Goal: Task Accomplishment & Management: Use online tool/utility

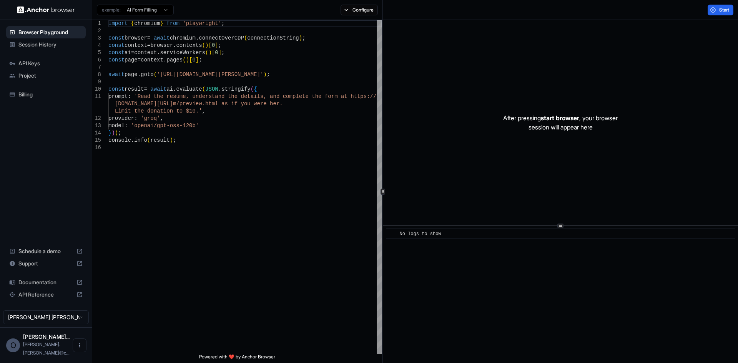
click at [38, 286] on span "Documentation" at bounding box center [45, 283] width 55 height 8
click at [56, 34] on span "Browser Playground" at bounding box center [50, 32] width 64 height 8
click at [363, 13] on button "Configure" at bounding box center [358, 10] width 37 height 11
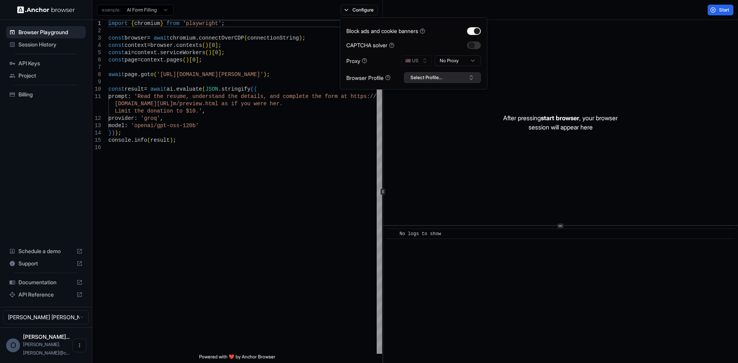
click at [465, 78] on button "Select Profile..." at bounding box center [442, 77] width 77 height 11
click at [159, 10] on html "Browser Playground Session History API Keys Project Billing Schedule a demo Sup…" at bounding box center [369, 181] width 738 height 363
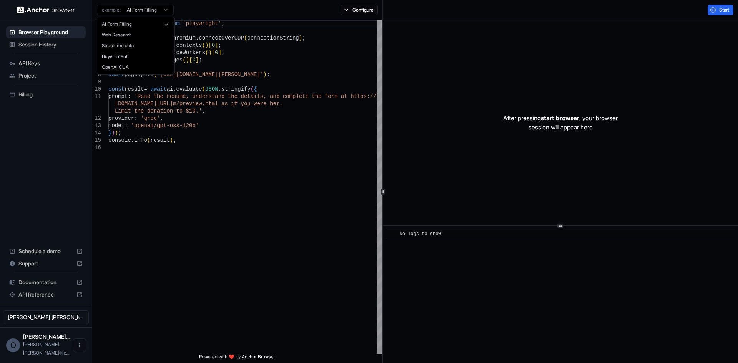
click at [214, 9] on html "Browser Playground Session History API Keys Project Billing Schedule a demo Sup…" at bounding box center [369, 181] width 738 height 363
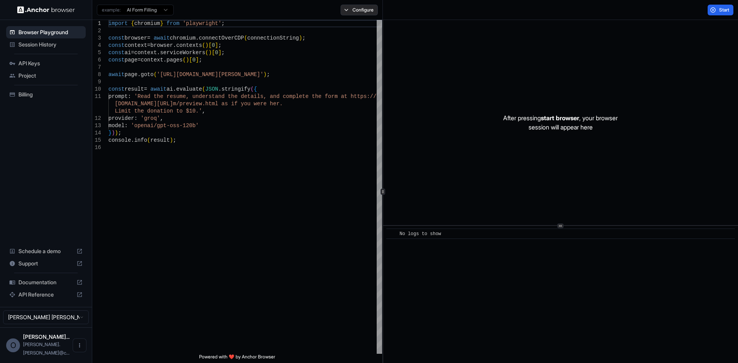
click at [352, 9] on button "Configure" at bounding box center [358, 10] width 37 height 11
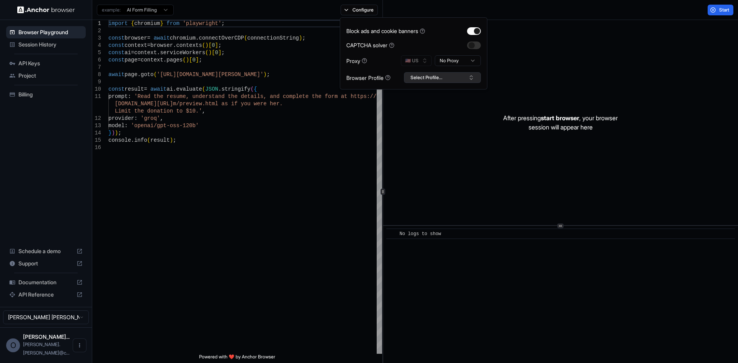
click at [450, 77] on button "Select Profile..." at bounding box center [442, 77] width 77 height 11
click at [436, 91] on input "text" at bounding box center [447, 92] width 58 height 14
type input "*"
type input "***"
click at [438, 115] on button "Create "RDC"" at bounding box center [442, 118] width 70 height 14
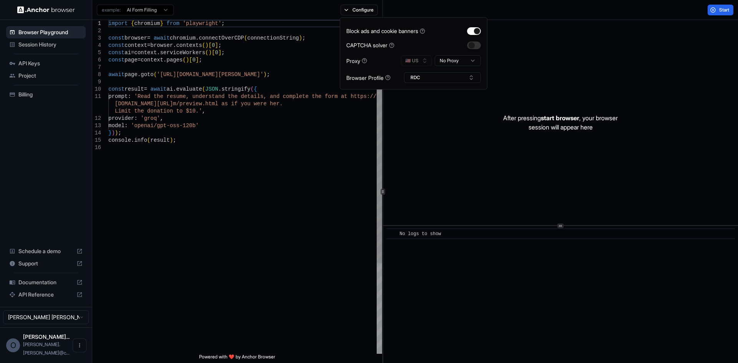
click at [328, 130] on div "import { chromium } from 'playwright' ; const browser = await chromium . connec…" at bounding box center [245, 249] width 274 height 458
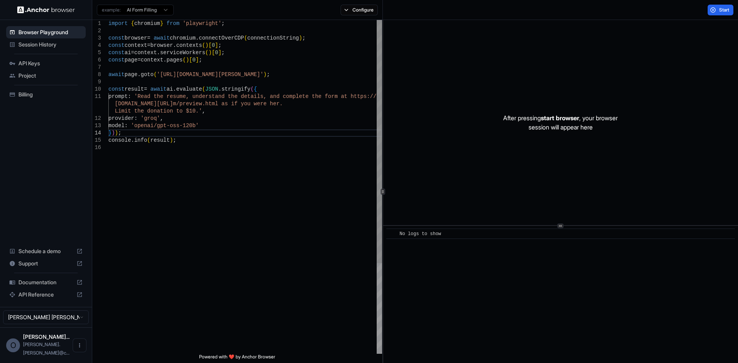
click at [211, 159] on div "import { chromium } from 'playwright' ; const browser = await chromium . connec…" at bounding box center [245, 249] width 274 height 458
click at [493, 282] on div "​ No logs to show" at bounding box center [560, 294] width 355 height 137
click at [516, 134] on div "After pressing start browser , your browser session will appear here" at bounding box center [560, 122] width 355 height 205
click at [170, 10] on html "Browser Playground Session History API Keys Project Billing Schedule a demo Sup…" at bounding box center [369, 181] width 738 height 363
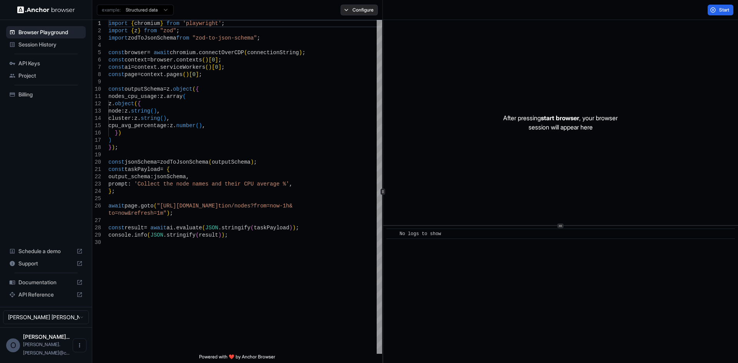
click at [356, 8] on button "Configure" at bounding box center [358, 10] width 37 height 11
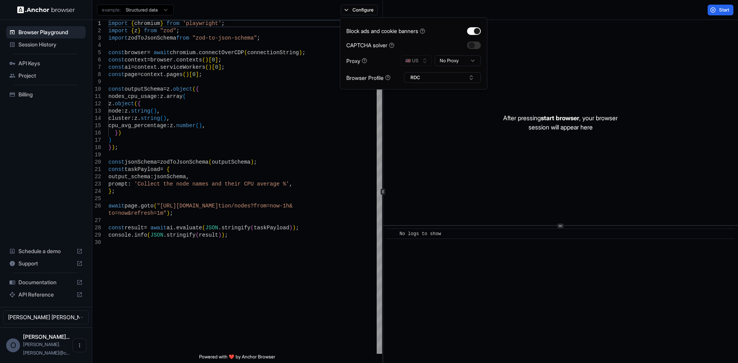
click at [510, 11] on div "Start" at bounding box center [560, 10] width 355 height 20
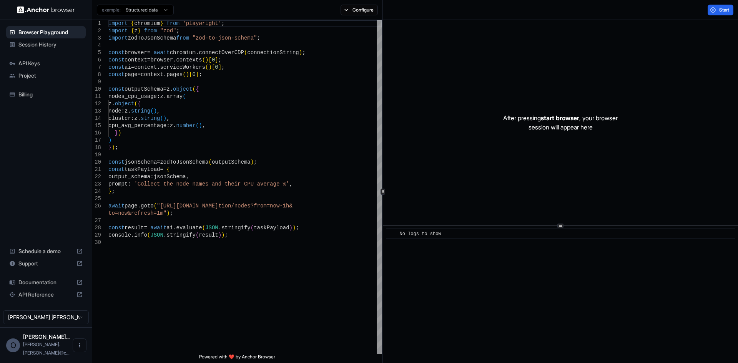
click at [167, 9] on html "Browser Playground Session History API Keys Project Billing Schedule a demo Sup…" at bounding box center [369, 181] width 738 height 363
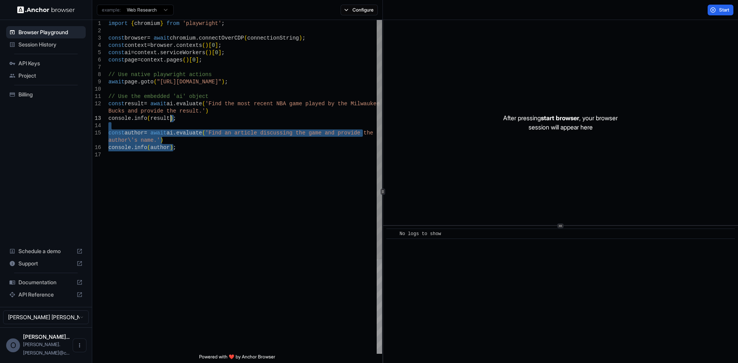
type textarea "**********"
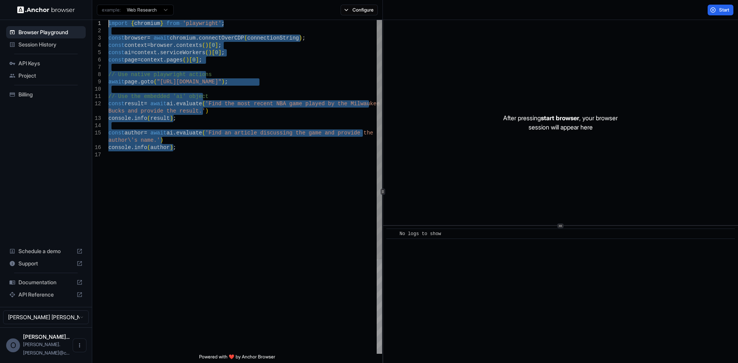
drag, startPoint x: 245, startPoint y: 163, endPoint x: 83, endPoint y: 17, distance: 217.7
click at [108, 20] on div "import { chromium } from 'playwright' ; const browser = await chromium . connec…" at bounding box center [245, 252] width 274 height 465
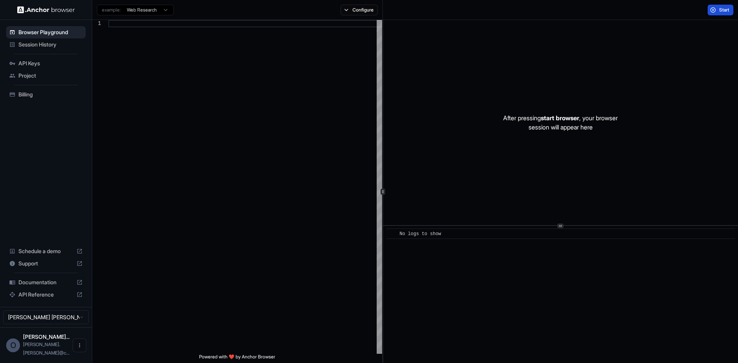
click at [712, 9] on button "Start" at bounding box center [720, 10] width 26 height 11
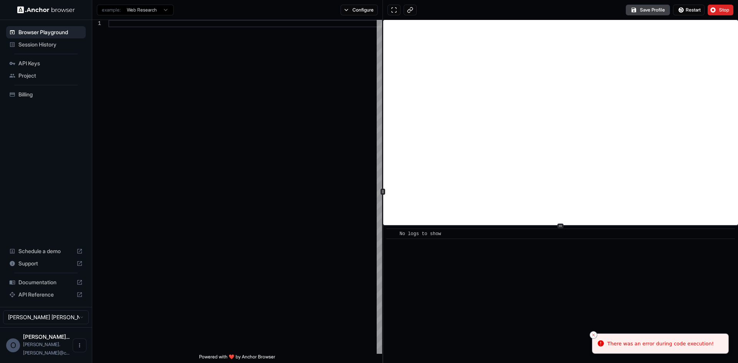
click at [593, 336] on line "Close toast" at bounding box center [593, 335] width 2 height 2
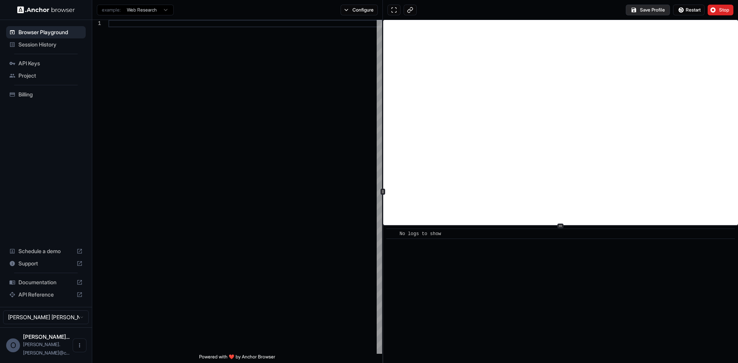
click at [648, 10] on button "Save Profile" at bounding box center [648, 10] width 44 height 11
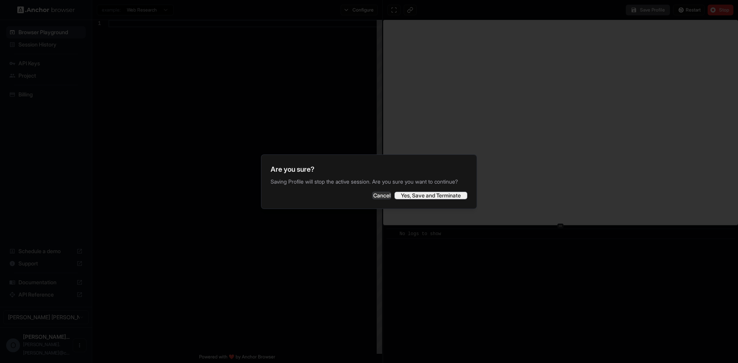
click at [438, 199] on button "Yes, Save and Terminate" at bounding box center [430, 196] width 73 height 8
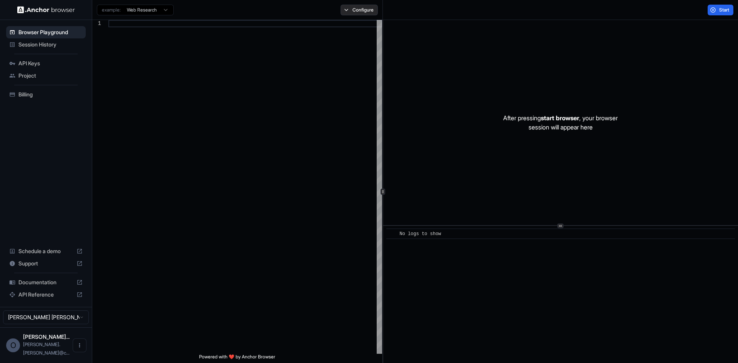
click at [355, 13] on button "Configure" at bounding box center [358, 10] width 37 height 11
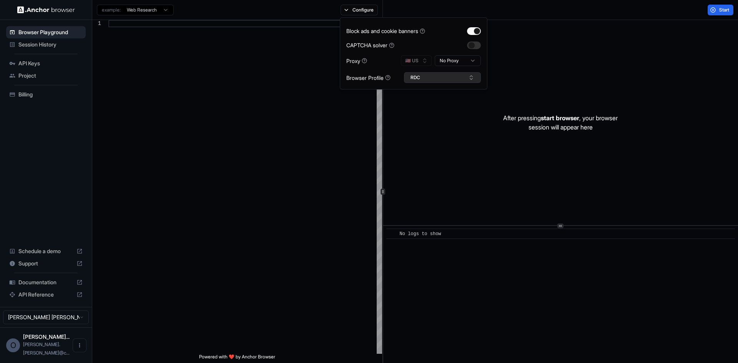
click at [473, 77] on button "RDC" at bounding box center [442, 77] width 77 height 11
click at [40, 49] on div "Session History" at bounding box center [46, 44] width 80 height 12
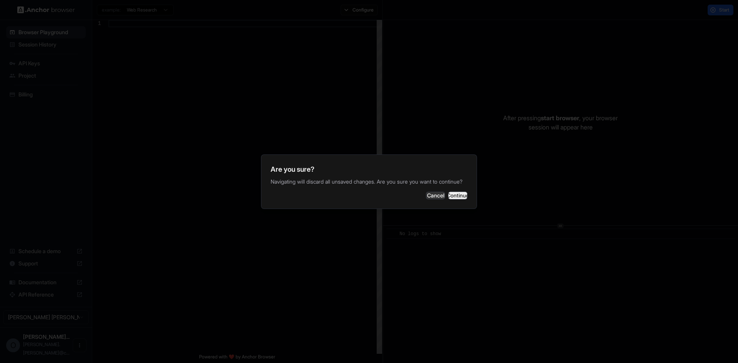
click at [448, 199] on button "Continue" at bounding box center [457, 196] width 19 height 8
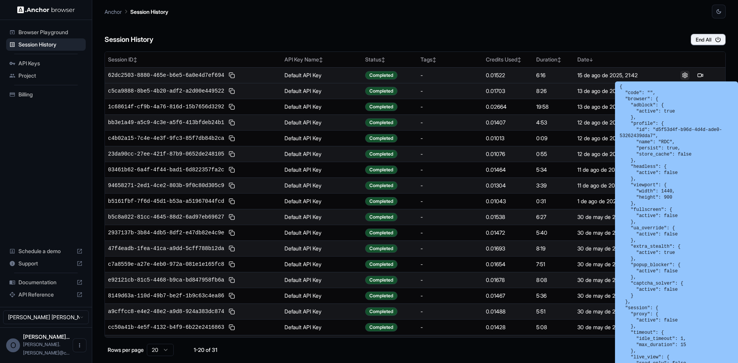
click at [682, 76] on button at bounding box center [684, 75] width 9 height 9
click at [620, 71] on div "15 de ago de 2025, 21:42" at bounding box center [617, 75] width 80 height 8
click at [681, 73] on button at bounding box center [684, 75] width 9 height 9
